Goal: Use online tool/utility: Utilize a website feature to perform a specific function

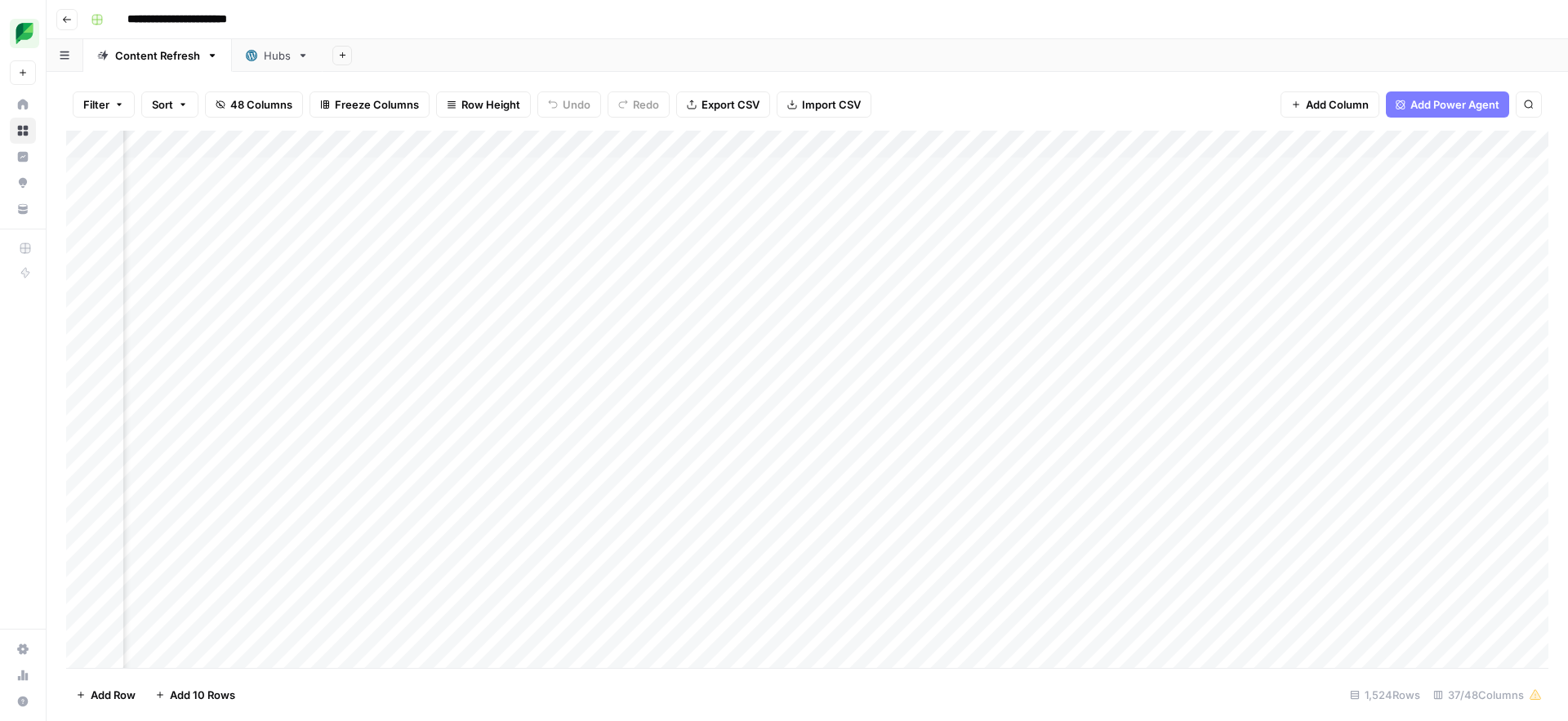
scroll to position [0, 243]
click at [1320, 145] on div "Add Column" at bounding box center [806, 398] width 1482 height 537
click at [1262, 255] on span "Sort Ascending" at bounding box center [1286, 258] width 143 height 17
click at [1258, 442] on div "Add Column" at bounding box center [806, 399] width 1482 height 535
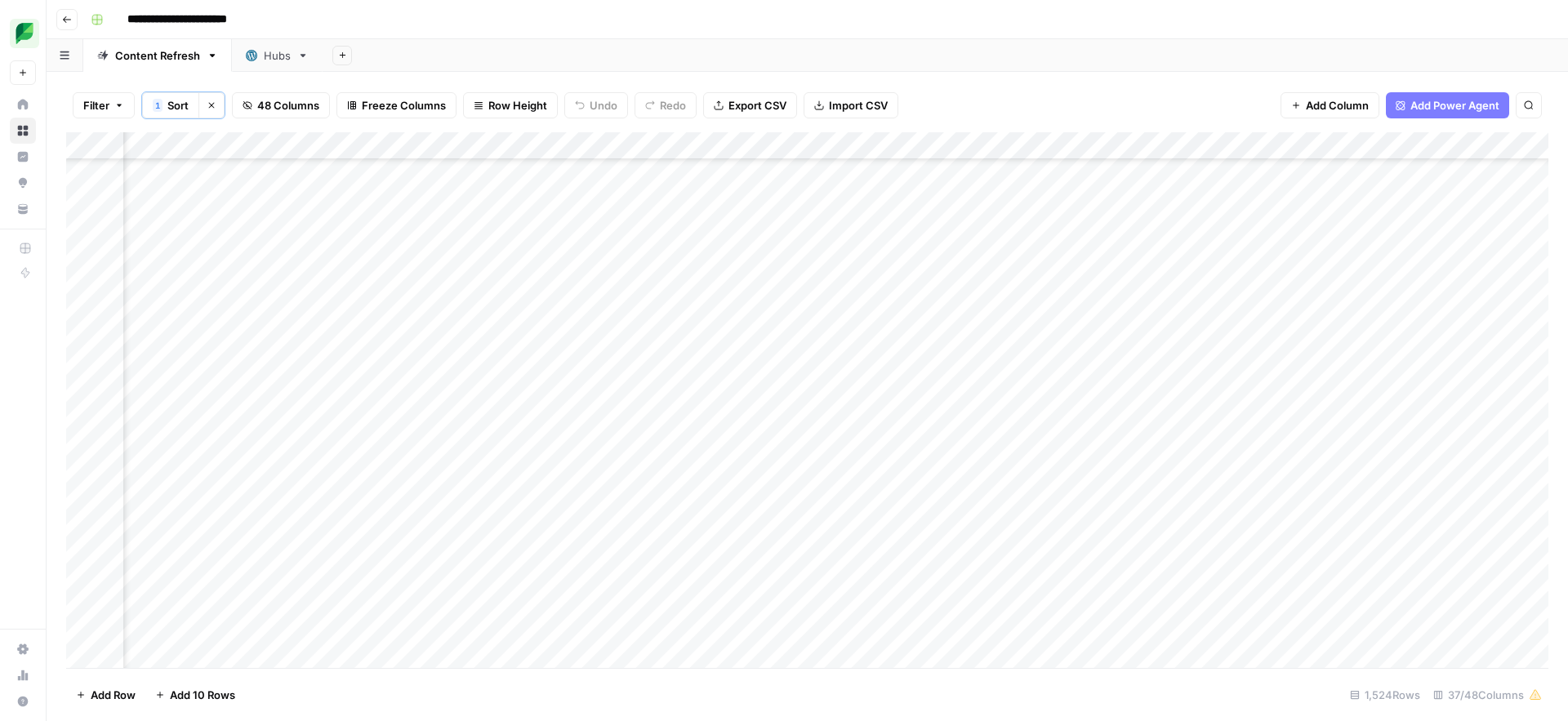
scroll to position [38995, 1071]
click at [548, 439] on div "Add Column" at bounding box center [806, 399] width 1482 height 535
click at [1128, 443] on div "Add Column" at bounding box center [806, 399] width 1482 height 535
click at [1168, 438] on div "Add Column" at bounding box center [806, 399] width 1482 height 535
click at [1123, 597] on button "Listicle" at bounding box center [1140, 590] width 49 height 19
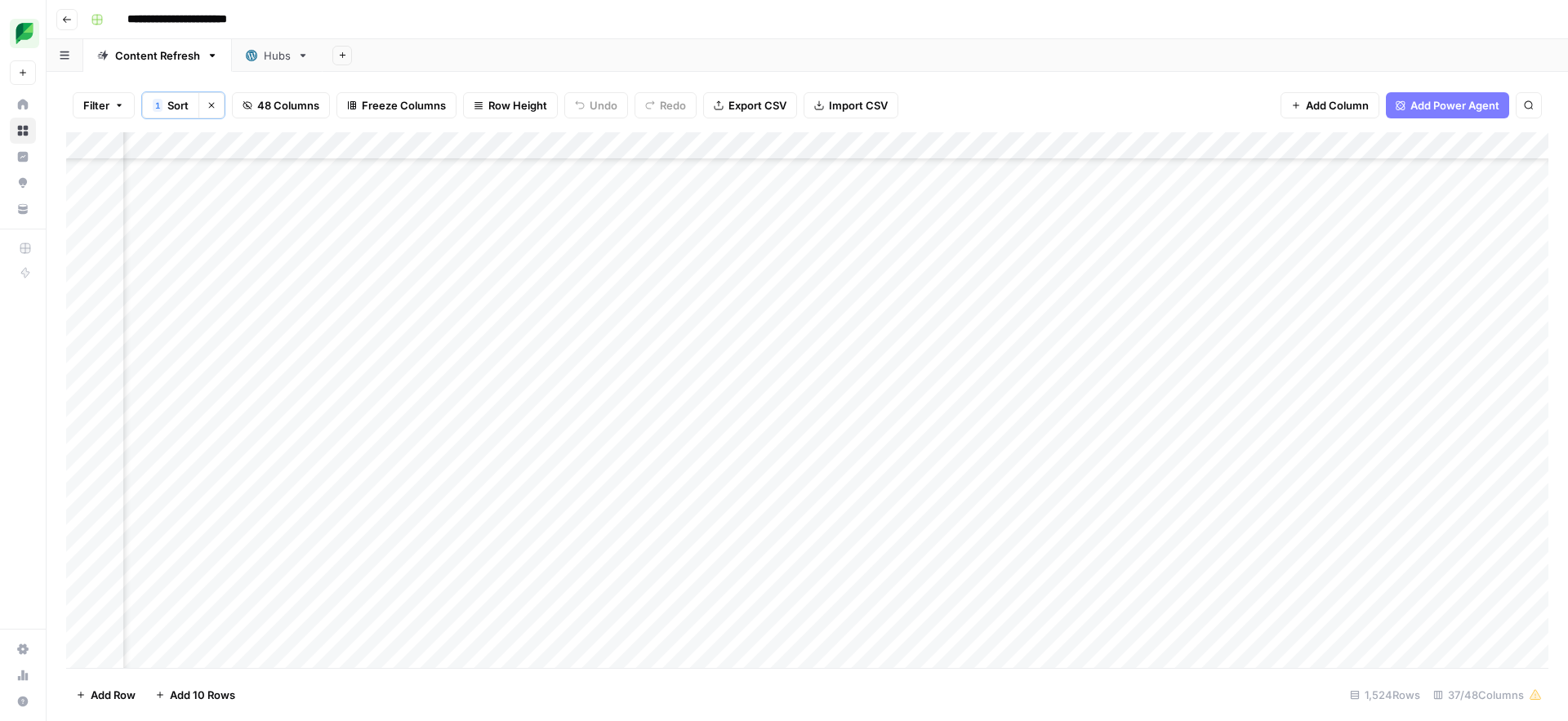
click at [1312, 439] on div "Add Column" at bounding box center [806, 399] width 1482 height 535
click at [642, 442] on div "Add Column" at bounding box center [806, 399] width 1482 height 535
click at [628, 440] on div "Add Column" at bounding box center [806, 399] width 1482 height 535
click at [617, 550] on div "Add Column" at bounding box center [806, 399] width 1482 height 535
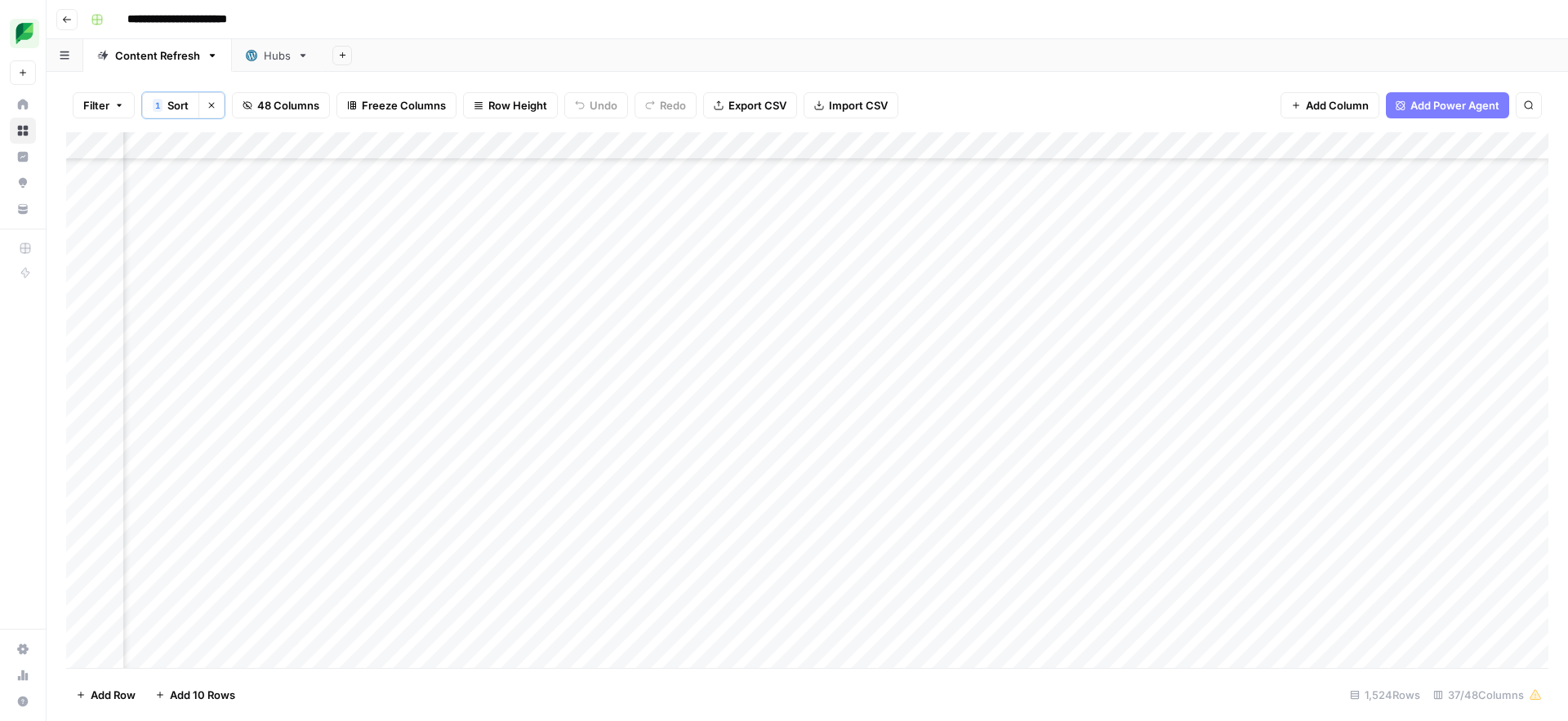
scroll to position [38995, 2046]
click at [324, 440] on div "Add Column" at bounding box center [806, 399] width 1482 height 535
click at [526, 150] on div "Add Column" at bounding box center [806, 398] width 1482 height 537
click at [490, 254] on span "Sort Ascending" at bounding box center [494, 258] width 143 height 17
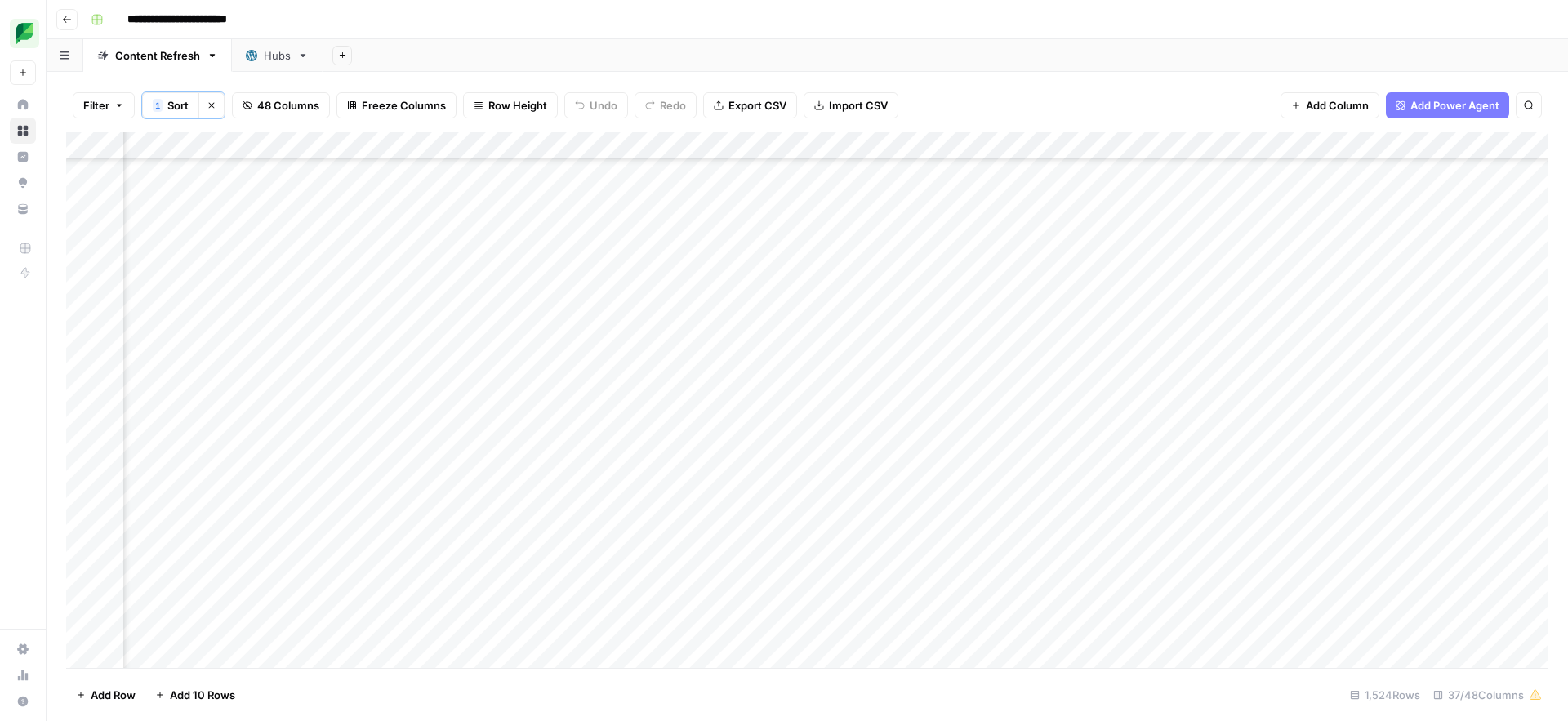
scroll to position [39013, 1925]
click at [463, 149] on div "Add Column" at bounding box center [806, 399] width 1482 height 535
click at [384, 264] on span "Sort Ascending" at bounding box center [430, 260] width 143 height 17
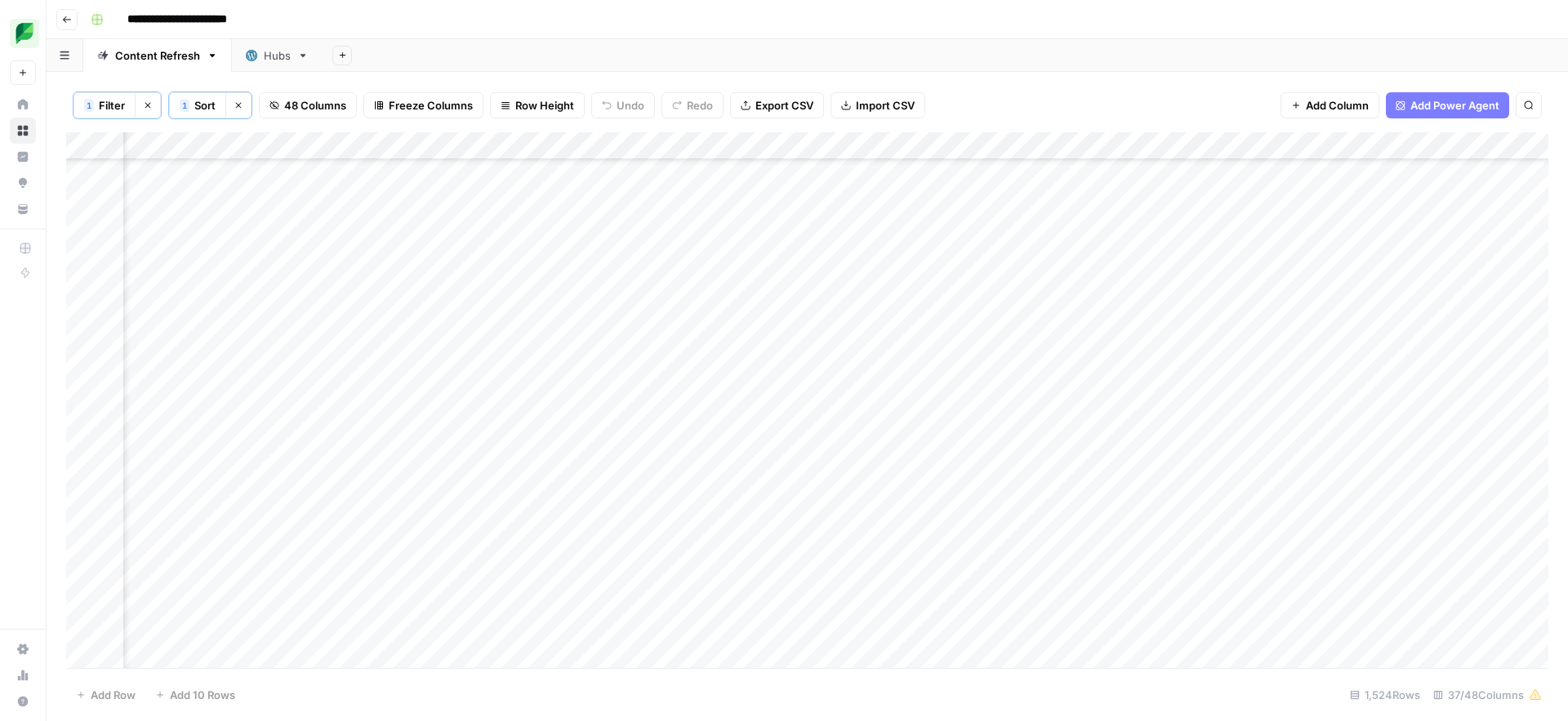
click at [1224, 521] on div "Add Column" at bounding box center [806, 399] width 1482 height 535
click at [1241, 523] on div "Add Column" at bounding box center [806, 399] width 1482 height 535
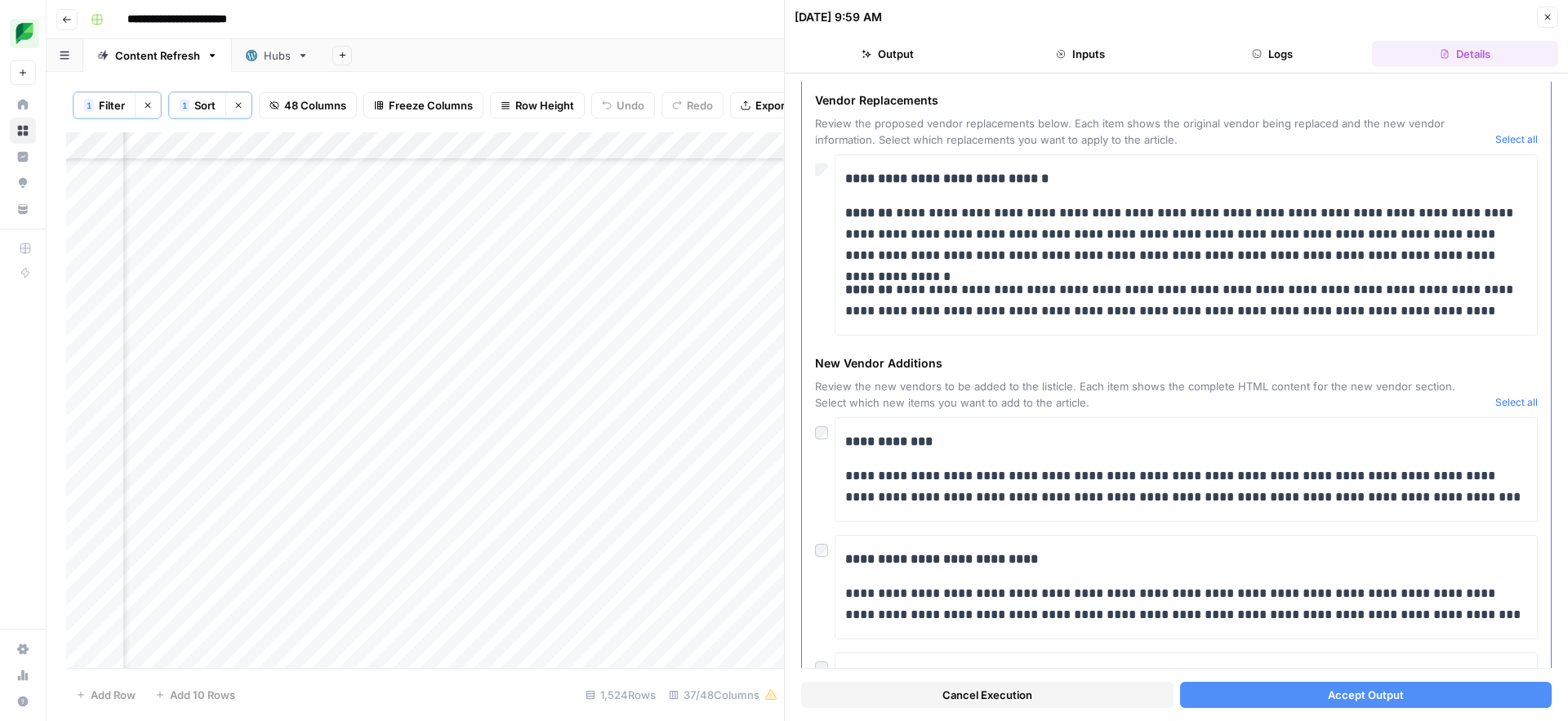
scroll to position [74, 0]
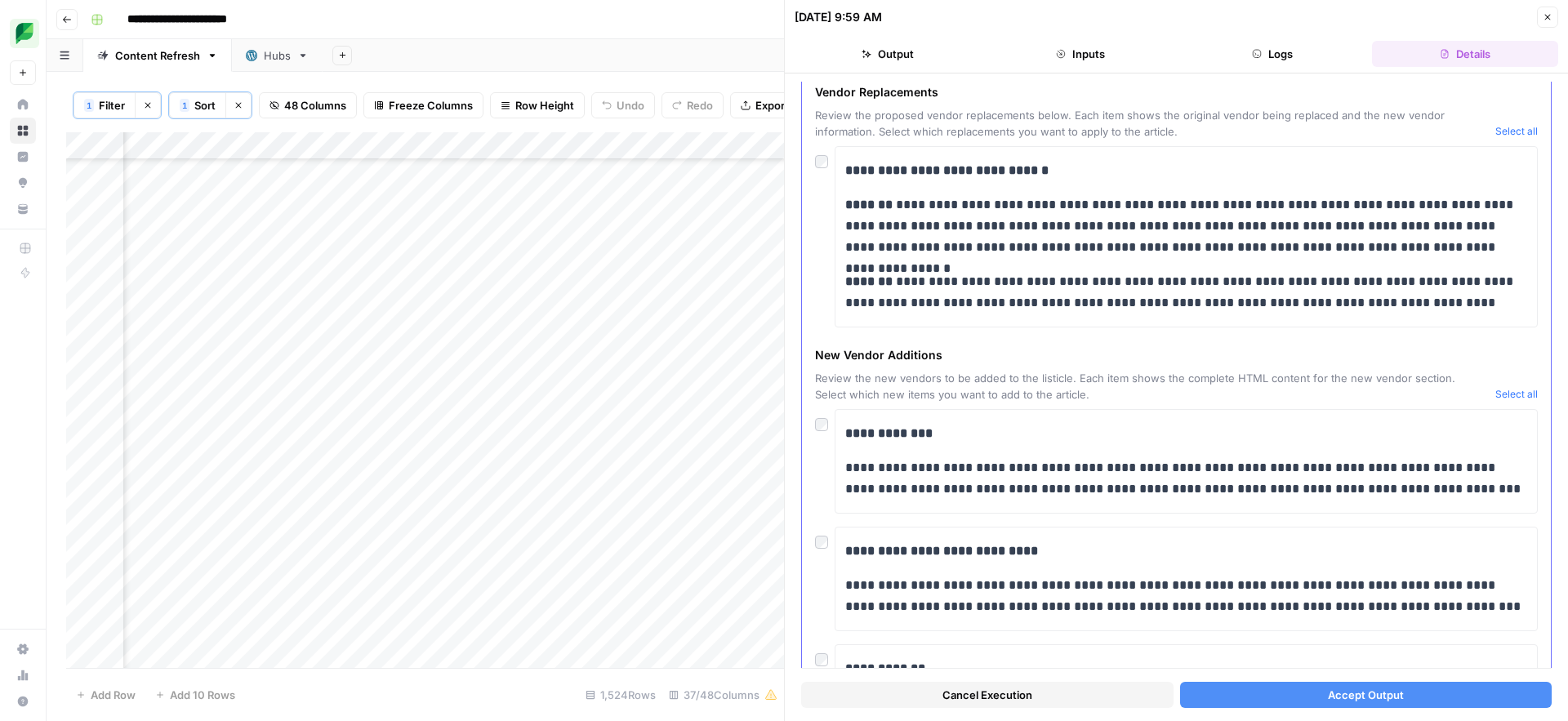
click at [1512, 392] on button "Select all" at bounding box center [1517, 395] width 43 height 17
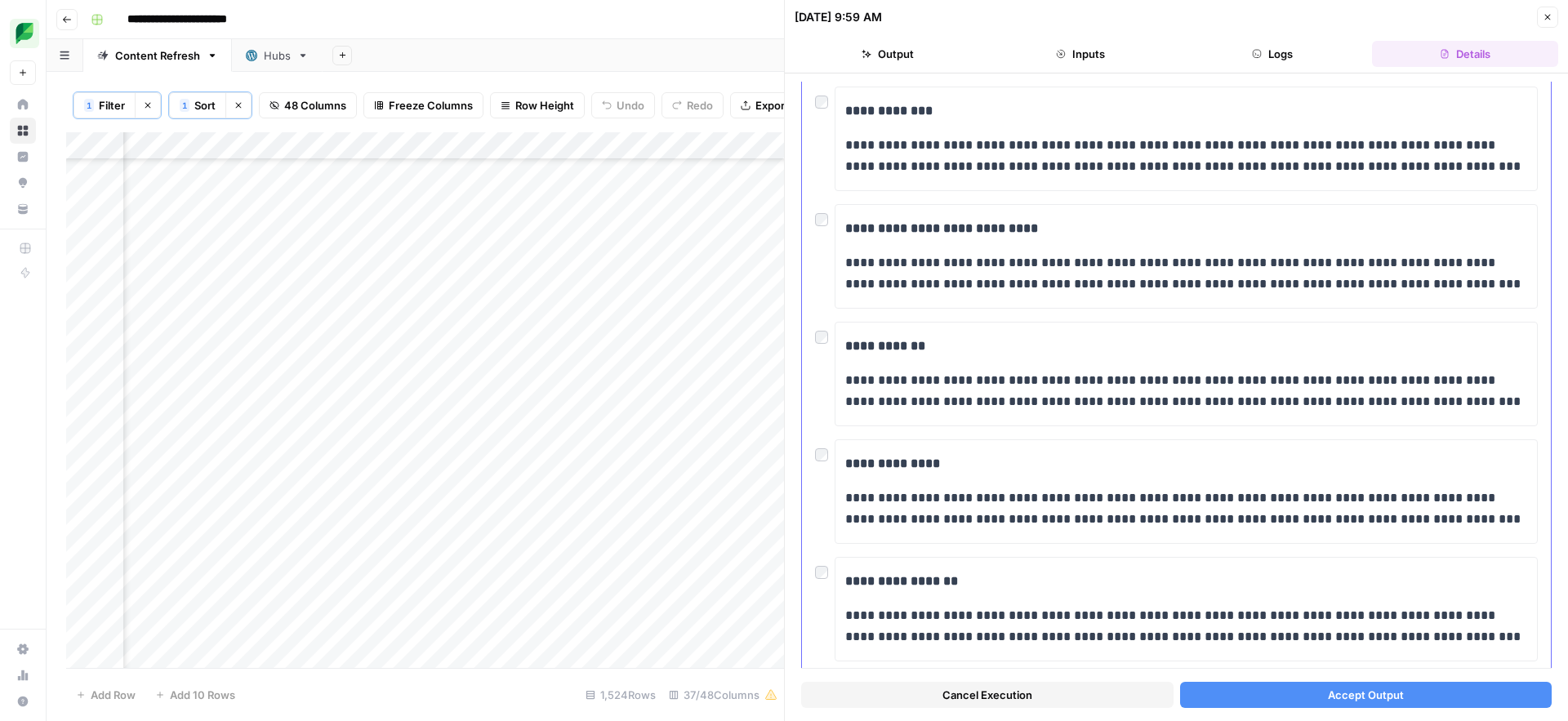
scroll to position [438, 0]
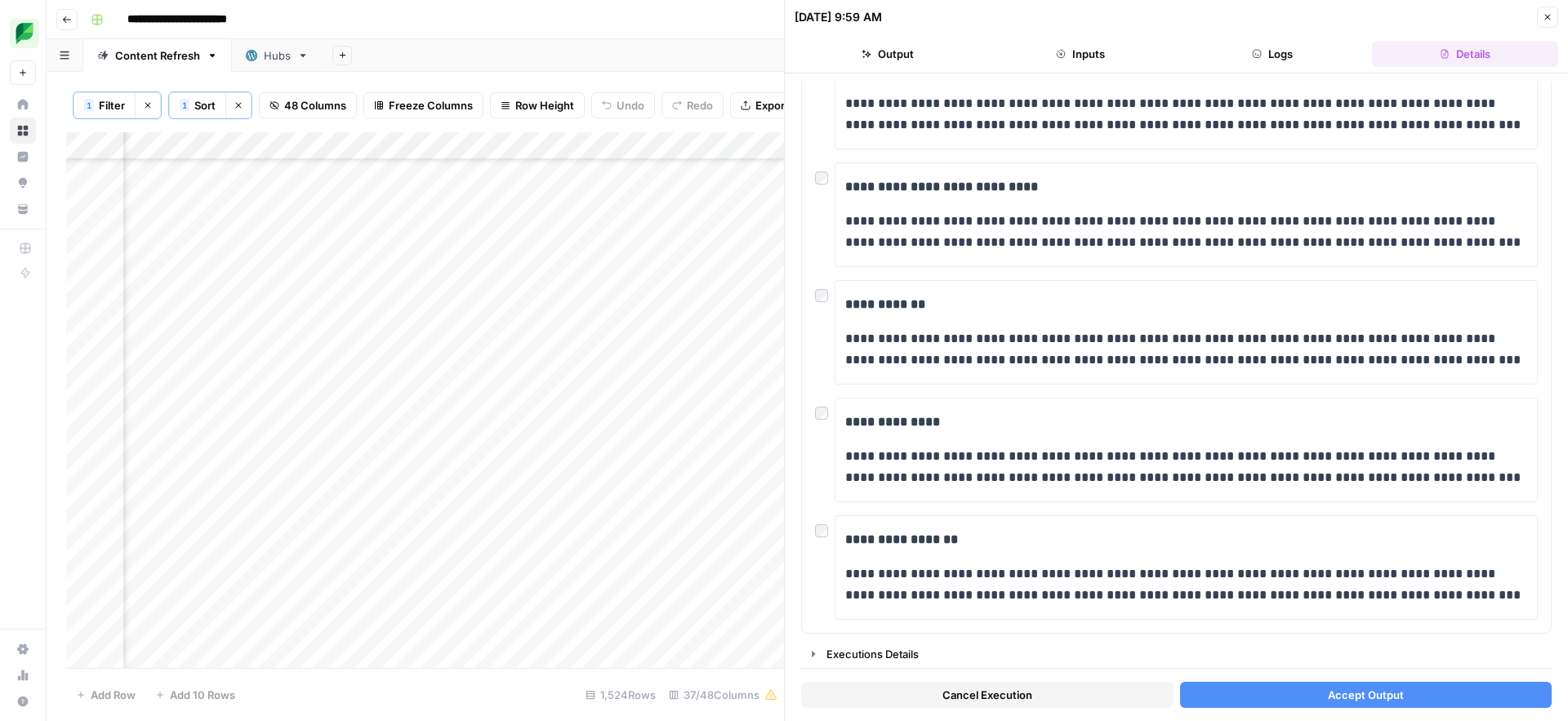
click at [1262, 696] on button "Accept Output" at bounding box center [1365, 695] width 372 height 26
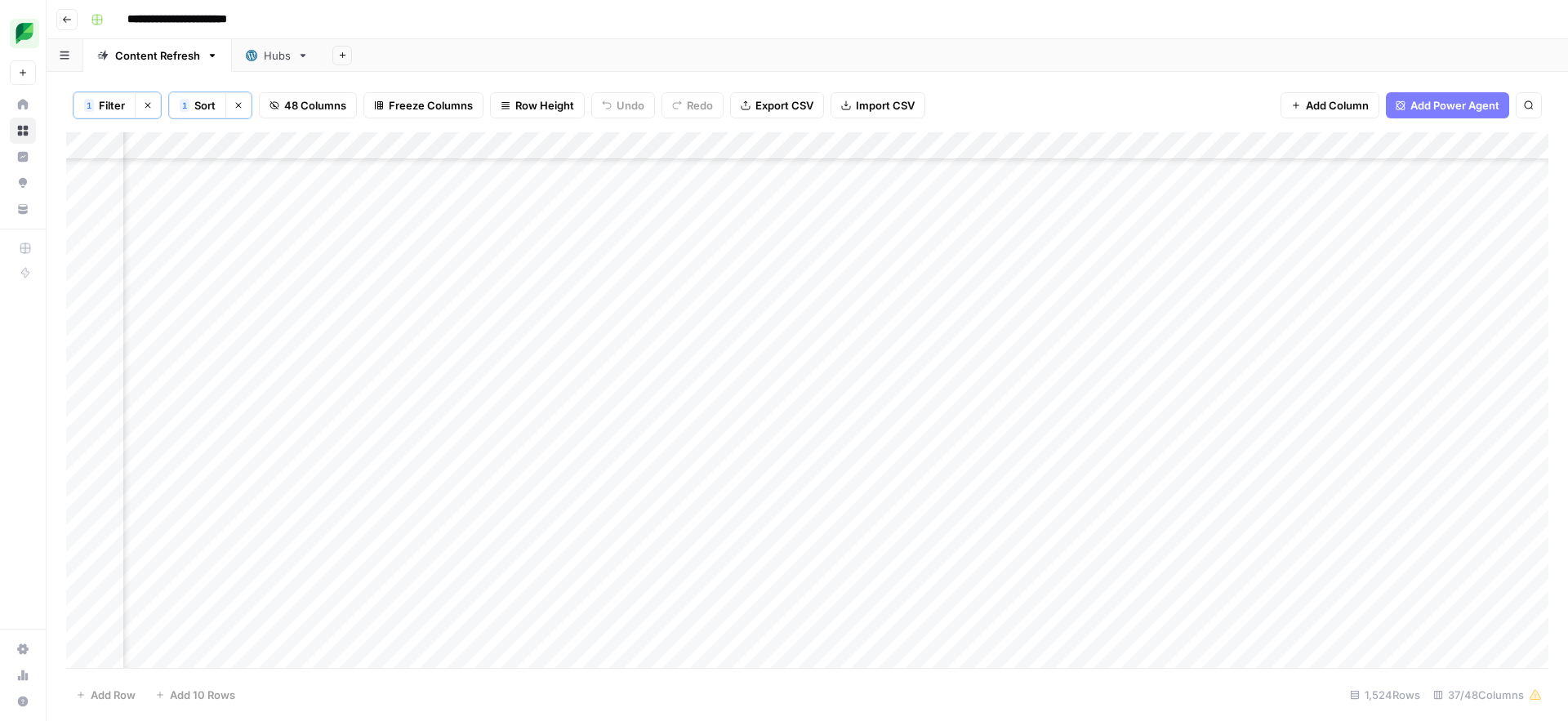
scroll to position [38907, 2136]
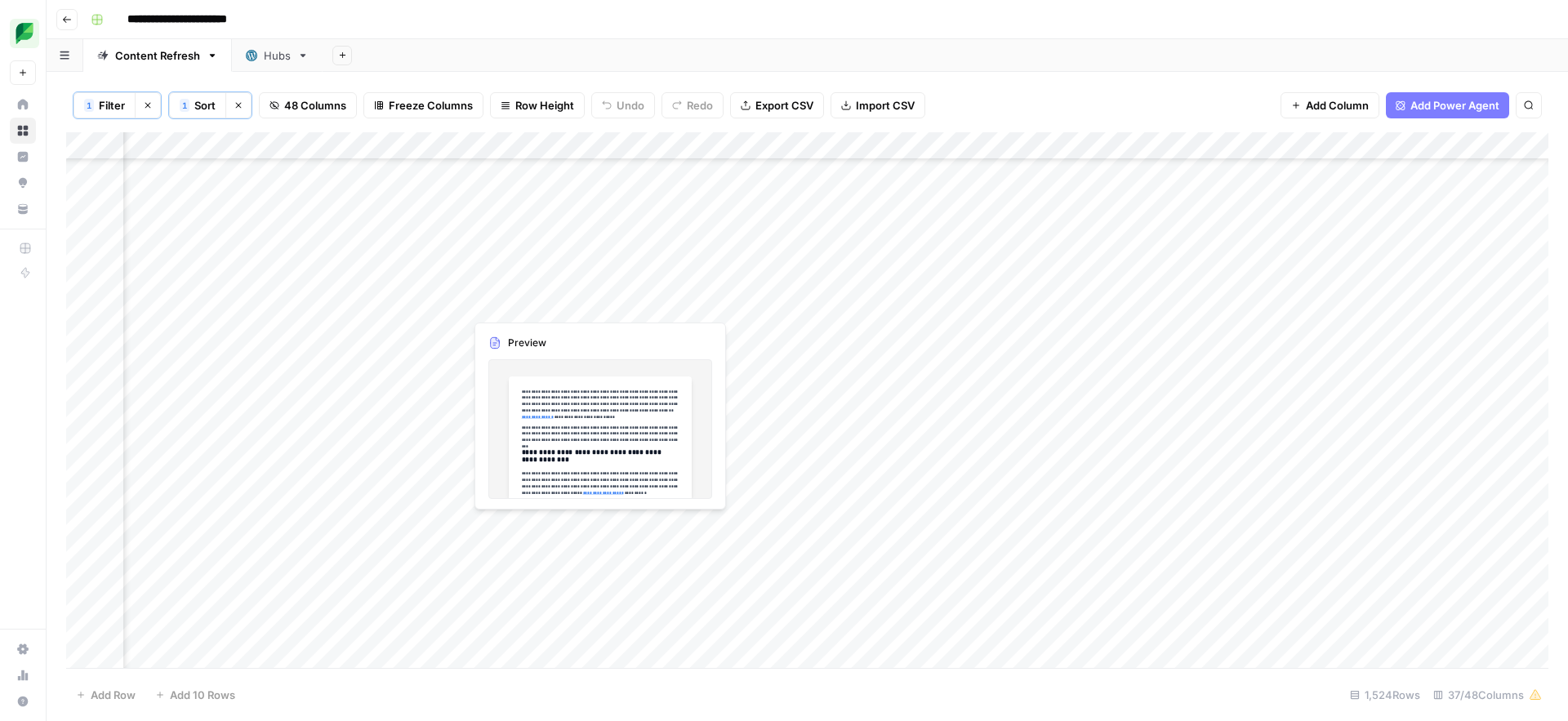
click at [535, 527] on div "Add Column" at bounding box center [806, 399] width 1482 height 535
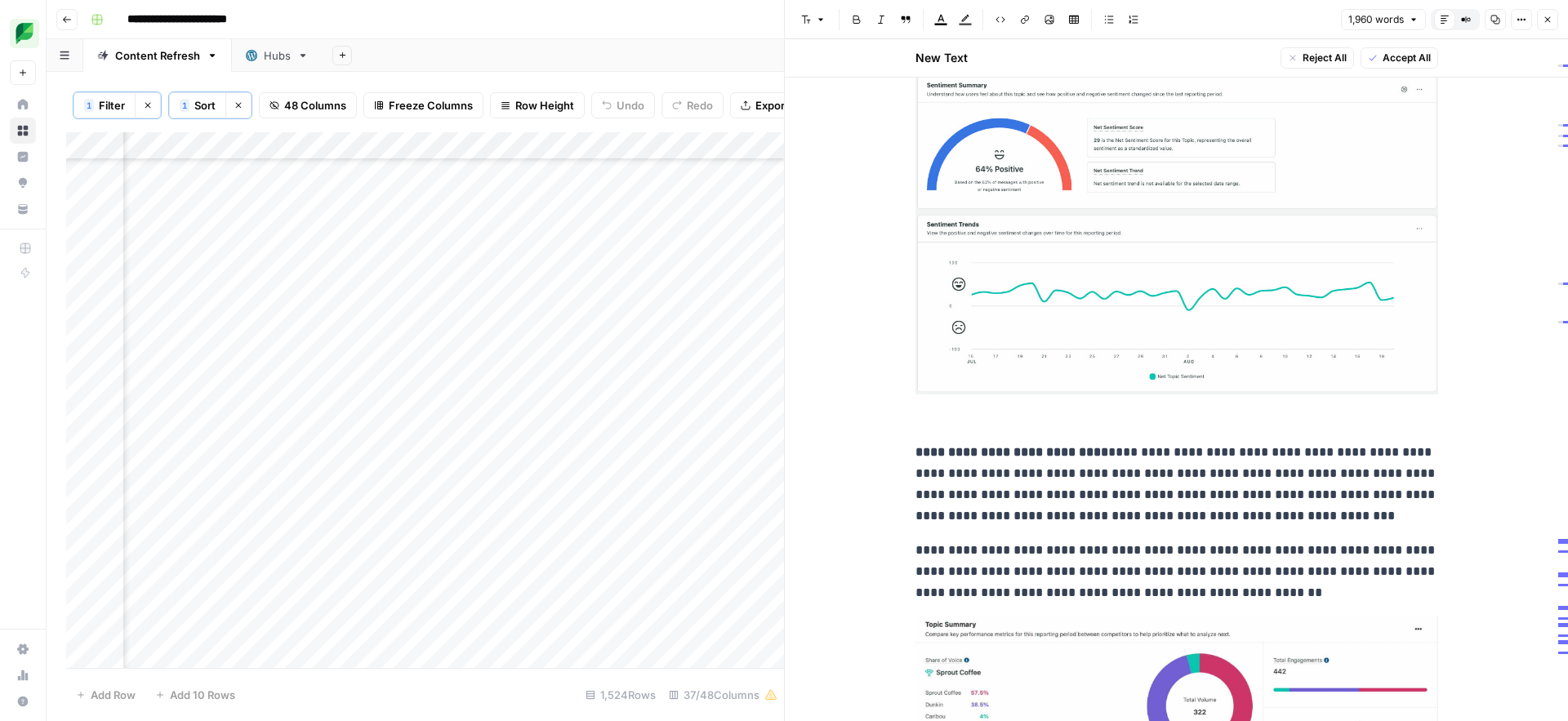
scroll to position [3438, 0]
